Goal: Task Accomplishment & Management: Use online tool/utility

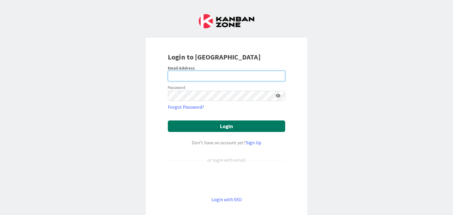
type input "[PERSON_NAME][EMAIL_ADDRESS][DOMAIN_NAME]"
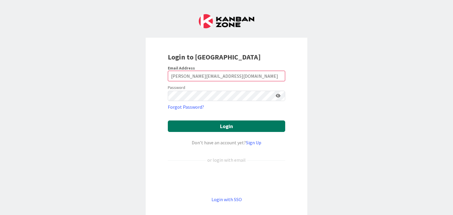
click at [260, 124] on button "Login" at bounding box center [226, 127] width 117 height 12
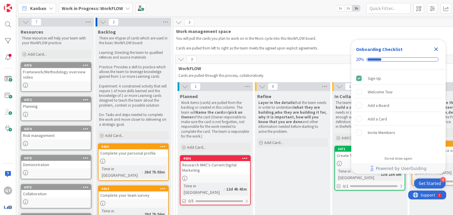
click at [435, 49] on icon "Close Checklist" at bounding box center [436, 49] width 7 height 7
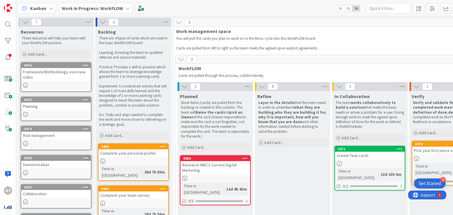
click at [205, 172] on div "Research NMC's Current Digital Marketing" at bounding box center [216, 167] width 70 height 13
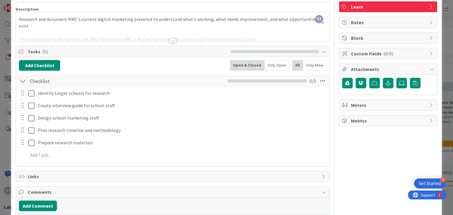
scroll to position [41, 0]
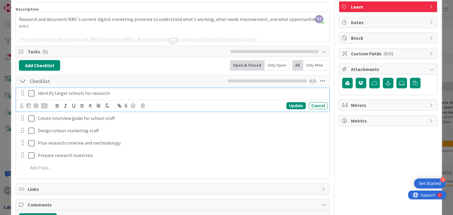
drag, startPoint x: 37, startPoint y: 94, endPoint x: 29, endPoint y: 147, distance: 54.1
click at [29, 147] on div "Identify target schools for research Update Cancel Create interview guide for s…" at bounding box center [172, 132] width 307 height 88
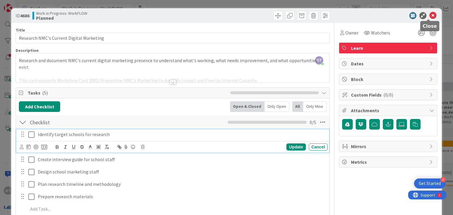
click at [430, 14] on icon at bounding box center [433, 15] width 7 height 7
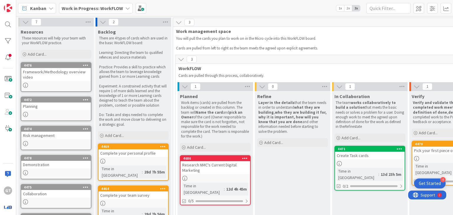
click at [207, 176] on div at bounding box center [216, 178] width 70 height 5
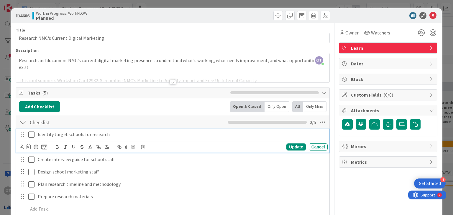
click at [118, 136] on p "Identify target schools for research" at bounding box center [182, 134] width 288 height 7
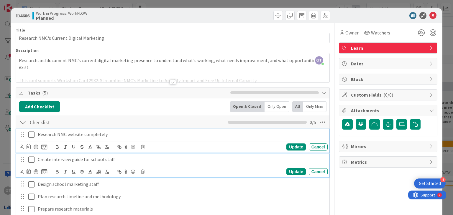
click at [127, 158] on p "Create interview guide for school staff" at bounding box center [182, 159] width 288 height 7
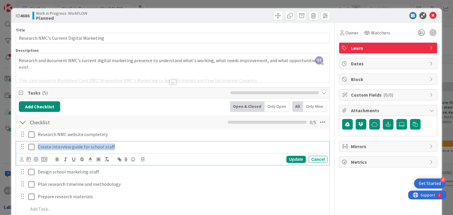
drag, startPoint x: 122, startPoint y: 147, endPoint x: 36, endPoint y: 140, distance: 85.9
click at [36, 140] on div "Research NMC website completely Update Cancel Create interview guide for school…" at bounding box center [172, 173] width 307 height 88
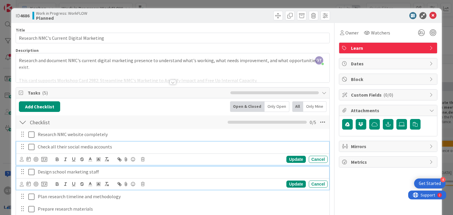
click at [104, 171] on p "Design school marketing staff" at bounding box center [182, 172] width 288 height 7
click at [104, 182] on icon "button" at bounding box center [106, 184] width 5 height 5
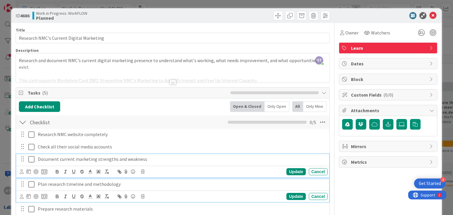
click at [152, 186] on p "Plan research timeline and methodology" at bounding box center [182, 184] width 288 height 7
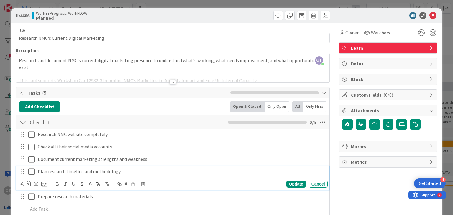
click at [152, 186] on div "Update Cancel" at bounding box center [174, 184] width 308 height 8
drag, startPoint x: 143, startPoint y: 169, endPoint x: 31, endPoint y: 163, distance: 111.7
click at [31, 163] on div "Research NMC website completely Update Cancel Check all their social media acco…" at bounding box center [172, 173] width 307 height 88
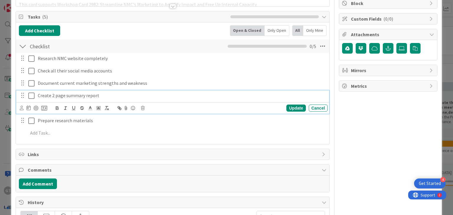
scroll to position [82, 0]
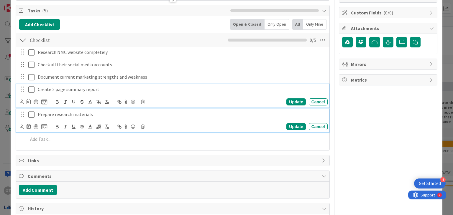
click at [96, 112] on p "Prepare research materials" at bounding box center [182, 114] width 288 height 7
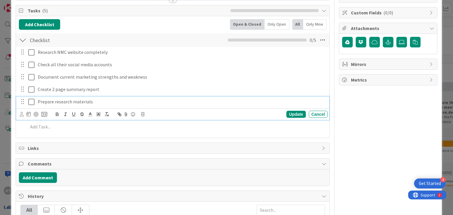
scroll to position [70, 0]
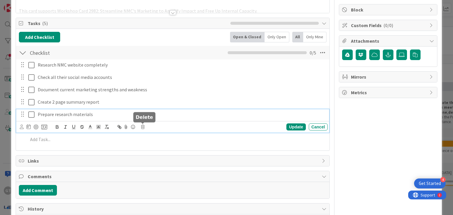
click at [144, 125] on icon at bounding box center [143, 127] width 4 height 4
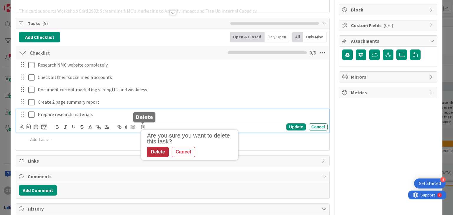
click at [159, 150] on div "Delete" at bounding box center [158, 152] width 22 height 11
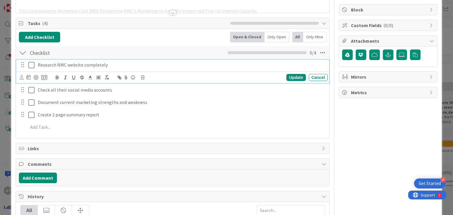
click at [28, 63] on icon at bounding box center [31, 65] width 6 height 7
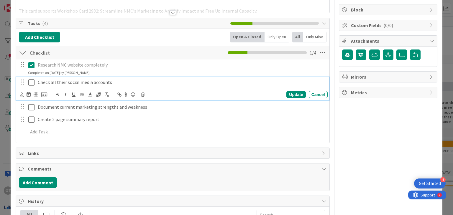
click at [31, 83] on icon at bounding box center [31, 82] width 6 height 7
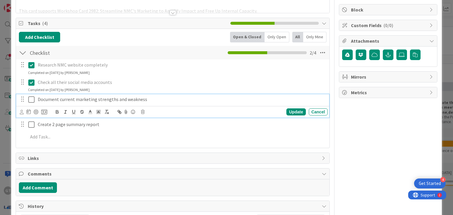
click at [31, 99] on icon at bounding box center [31, 99] width 6 height 7
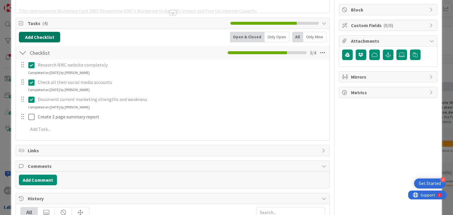
scroll to position [0, 0]
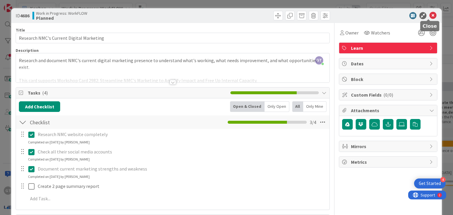
click at [430, 14] on icon at bounding box center [433, 15] width 7 height 7
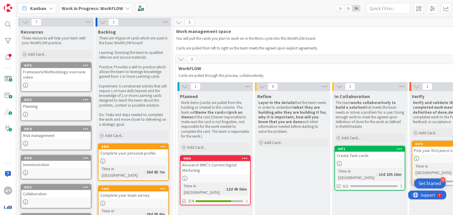
click at [112, 9] on b "Work in Progress: WorkFLOW" at bounding box center [92, 8] width 61 height 6
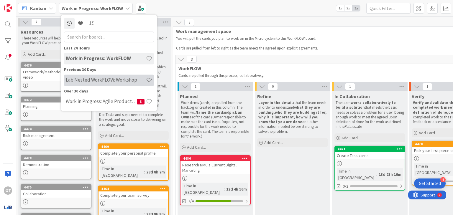
click at [87, 79] on h4 "Lab Nested WorkFLOW: Workshop" at bounding box center [106, 80] width 80 height 6
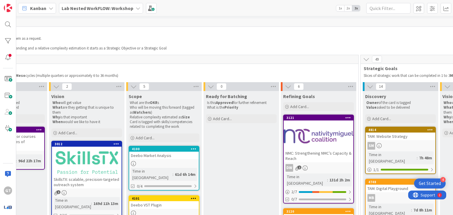
scroll to position [0, 208]
